Goal: Task Accomplishment & Management: Manage account settings

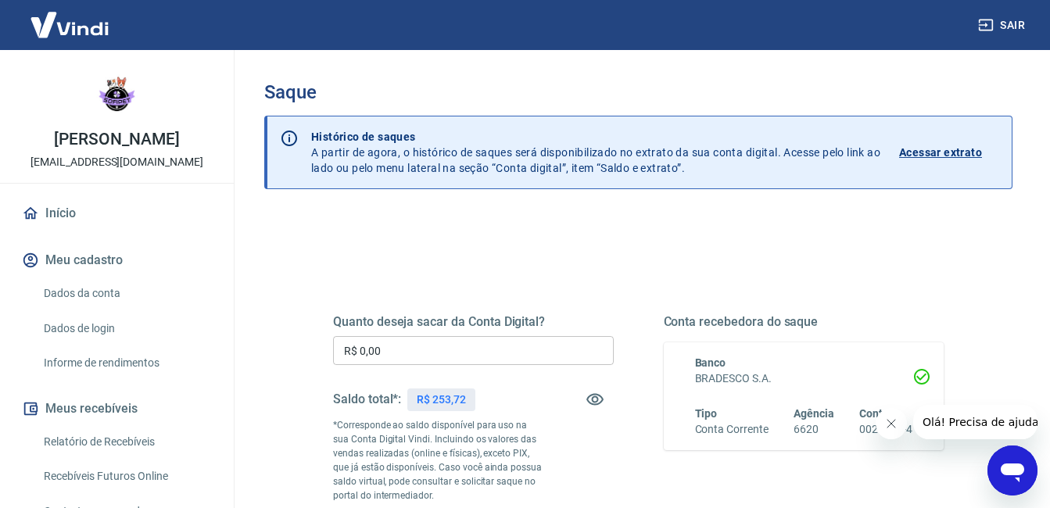
click at [127, 222] on link "Início" at bounding box center [117, 213] width 196 height 34
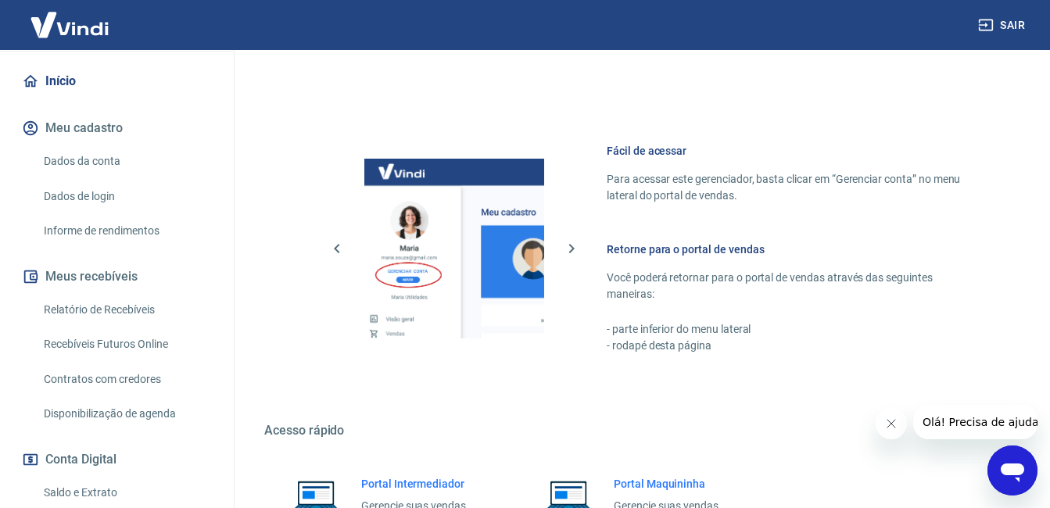
scroll to position [885, 0]
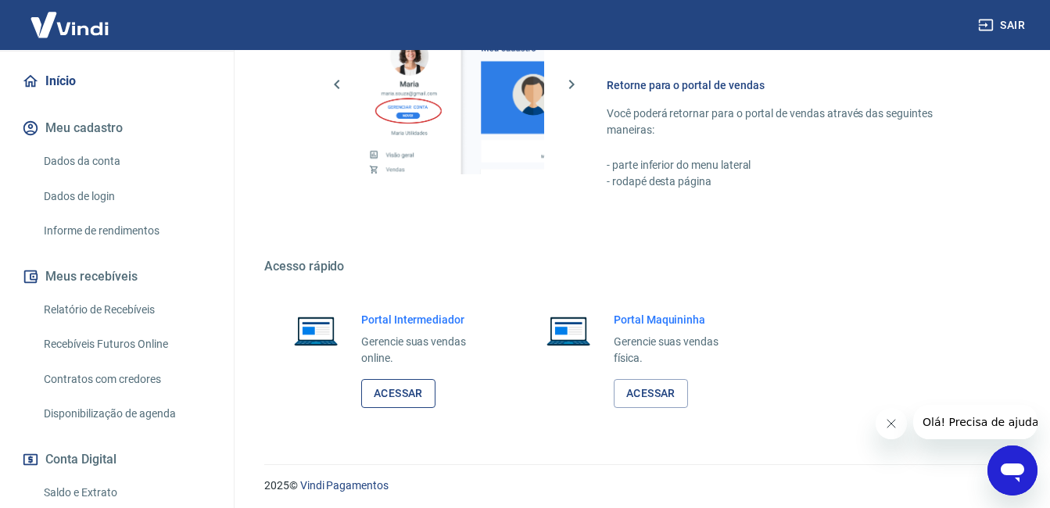
click at [368, 392] on link "Acessar" at bounding box center [398, 393] width 74 height 29
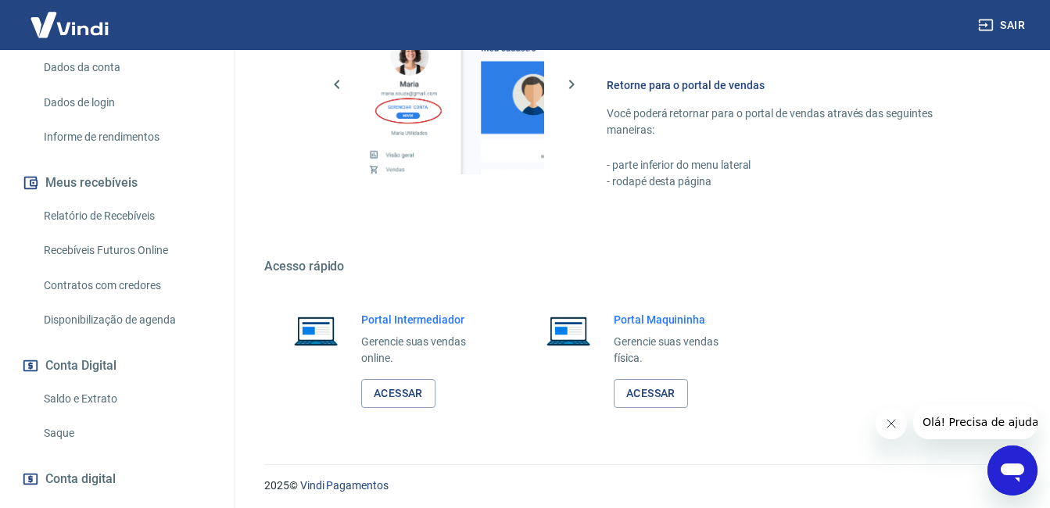
click at [145, 430] on link "Saque" at bounding box center [126, 433] width 177 height 32
